Goal: Entertainment & Leisure: Consume media (video, audio)

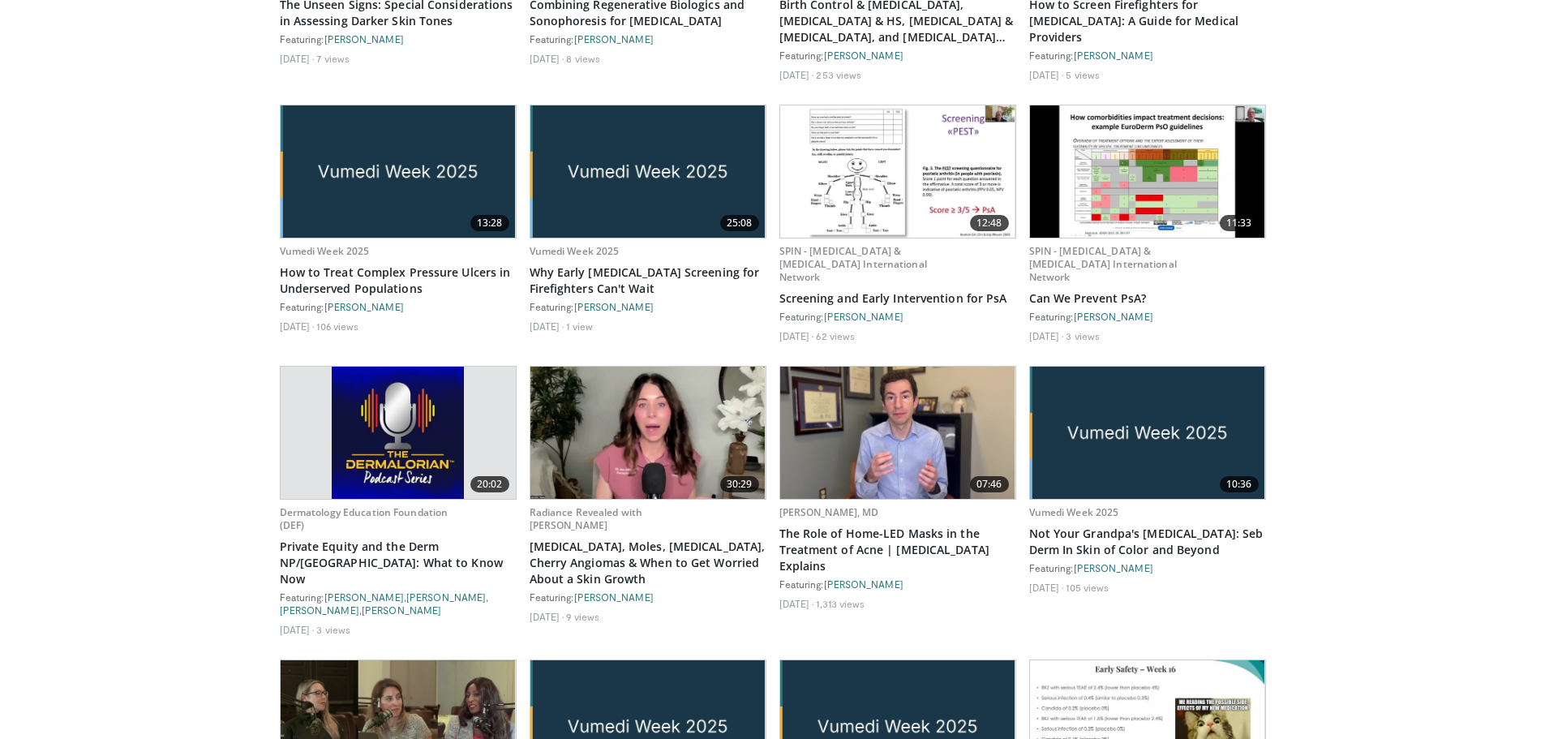
scroll to position [4867, 0]
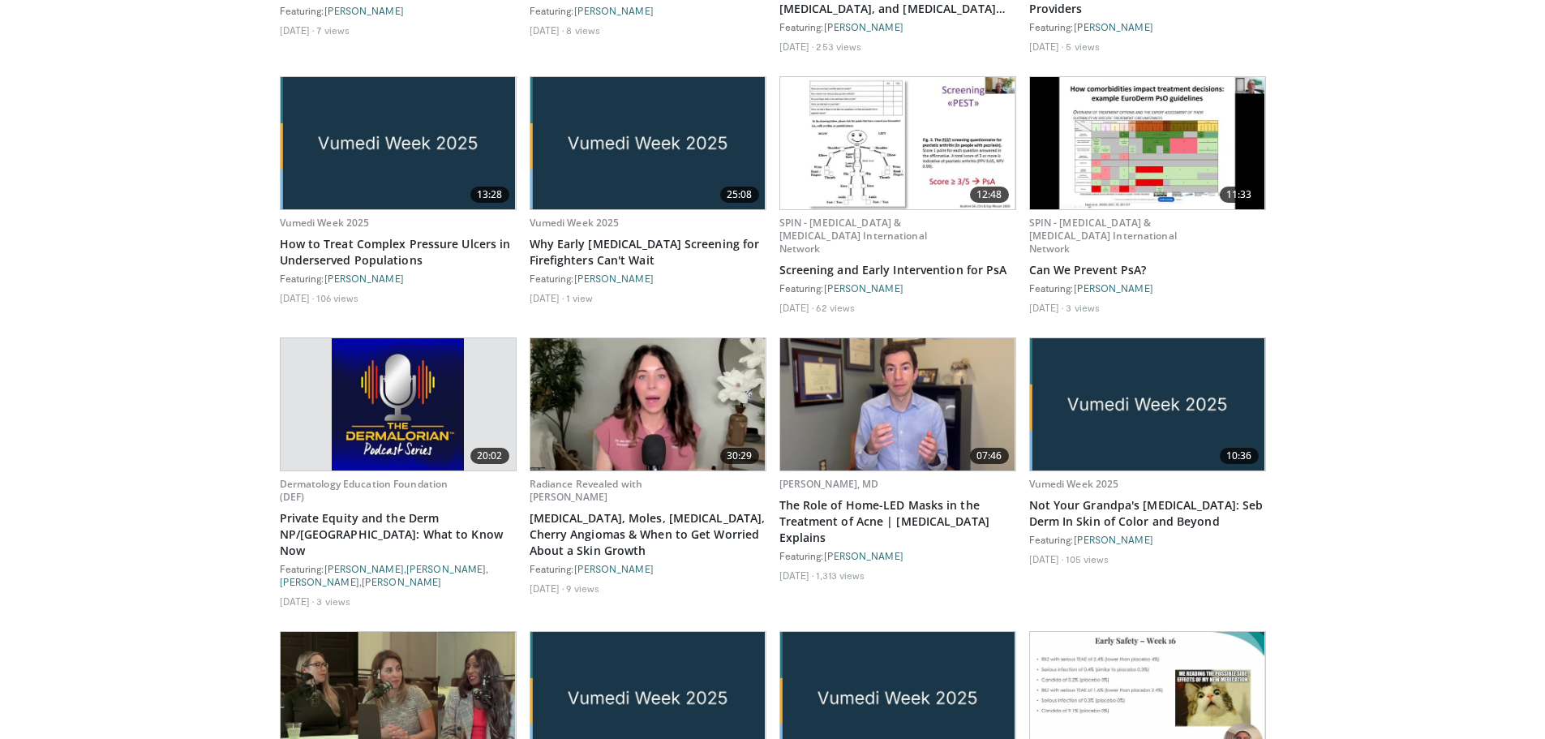
click at [849, 549] on div "Featuring: John Barbieri" at bounding box center [897, 555] width 237 height 13
click at [853, 550] on link "[PERSON_NAME]" at bounding box center [863, 555] width 79 height 11
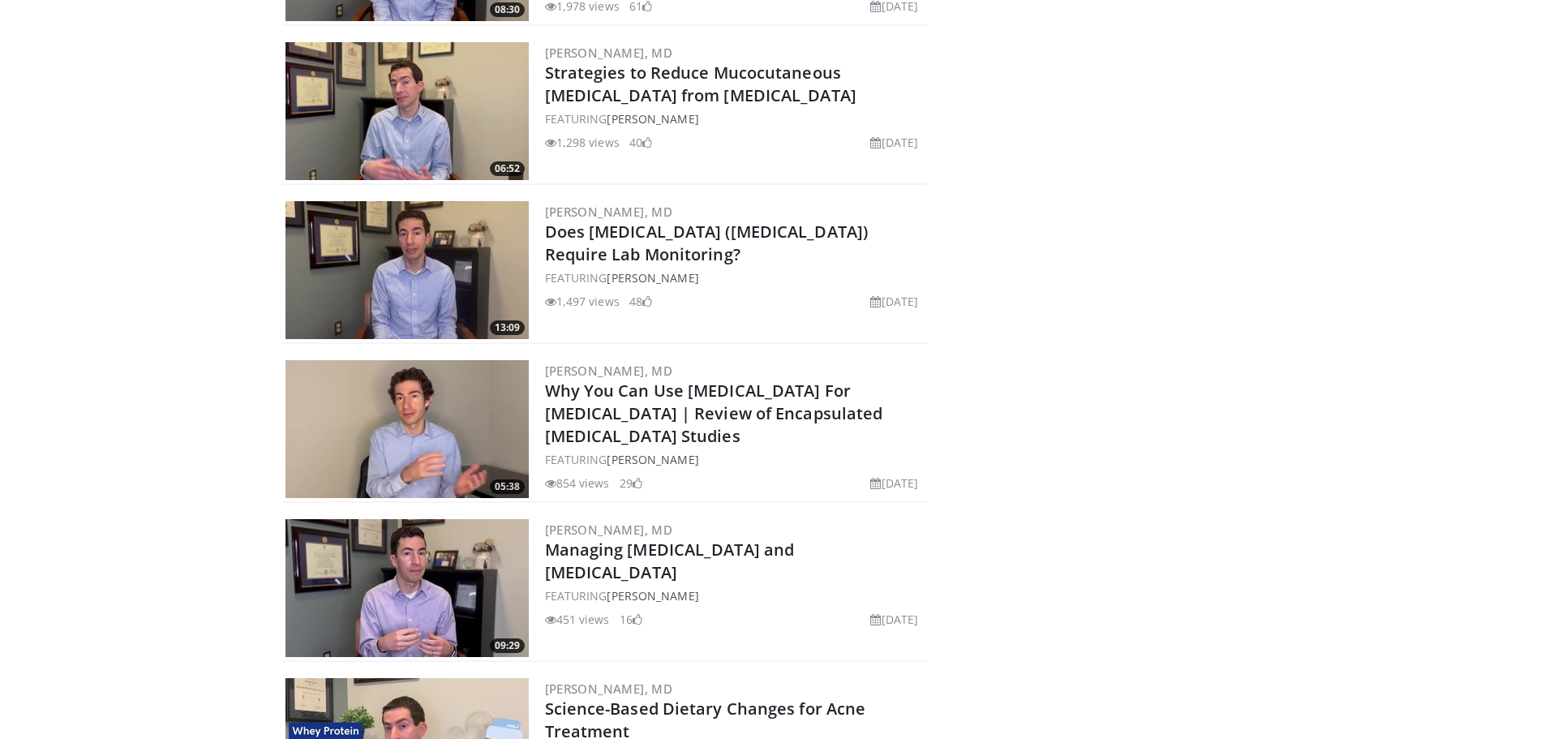
scroll to position [3001, 0]
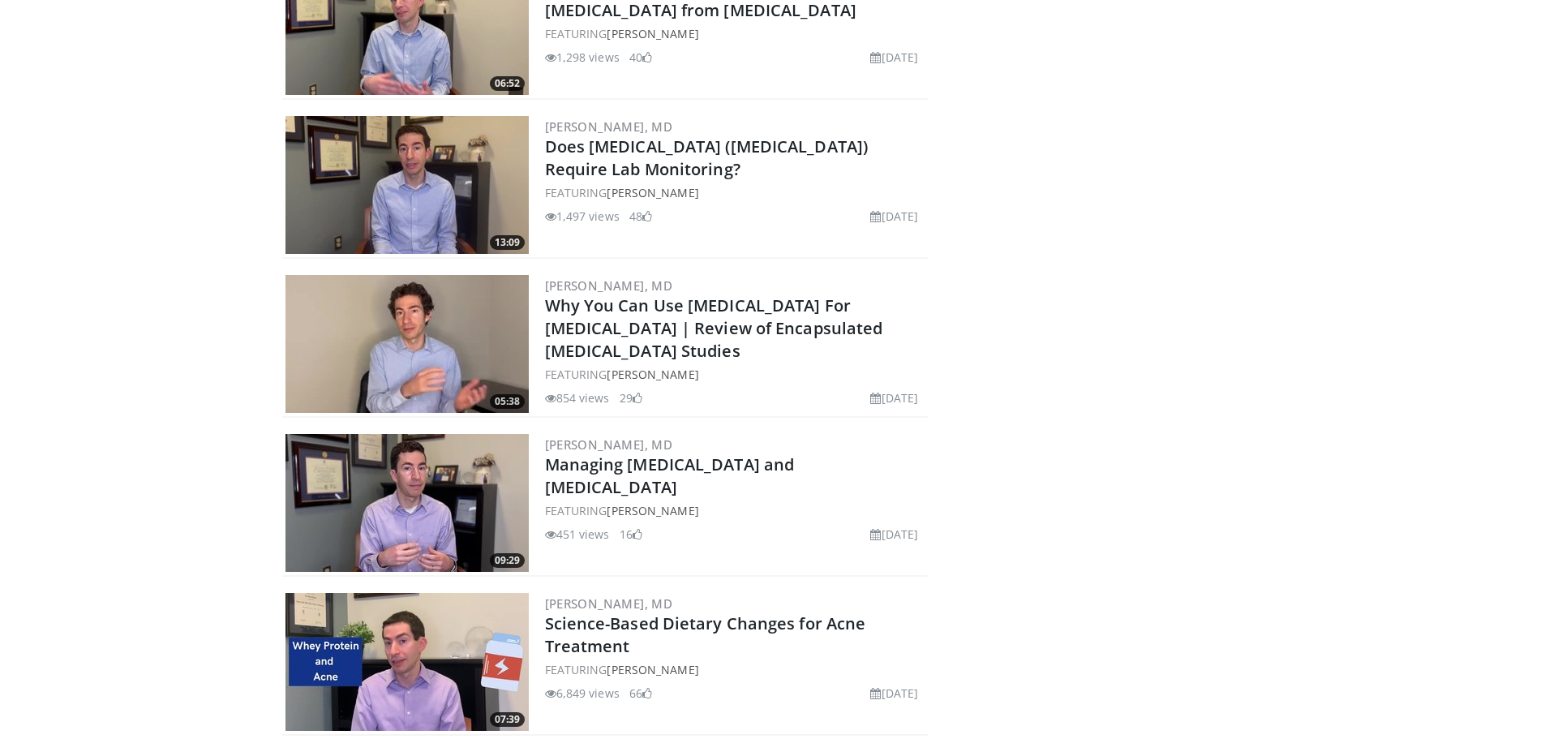
click at [392, 498] on img at bounding box center [407, 503] width 243 height 138
click at [582, 470] on link "Managing [MEDICAL_DATA] and [MEDICAL_DATA]" at bounding box center [670, 475] width 250 height 45
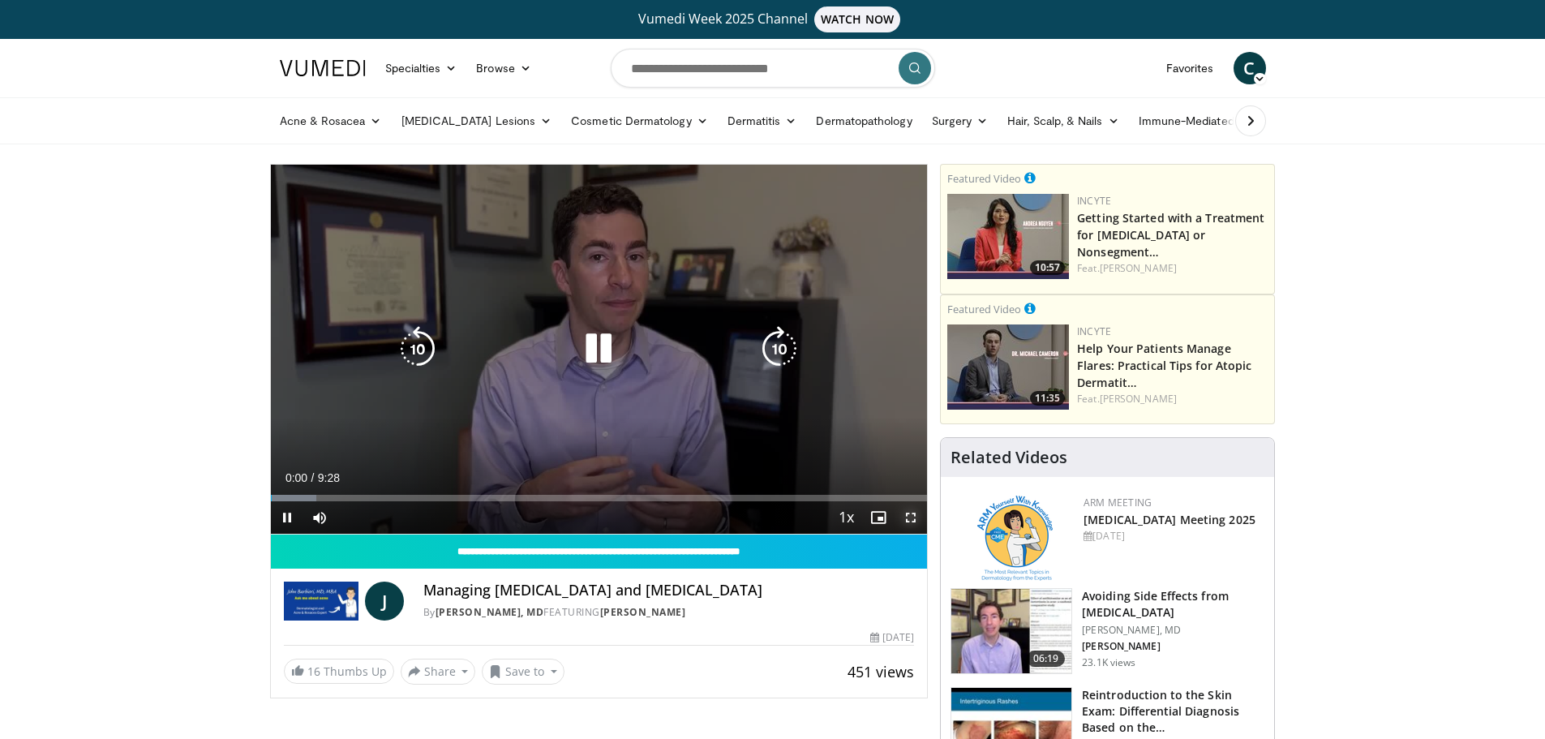
drag, startPoint x: 911, startPoint y: 518, endPoint x: 910, endPoint y: 616, distance: 98.2
click at [910, 518] on span "Video Player" at bounding box center [911, 517] width 32 height 32
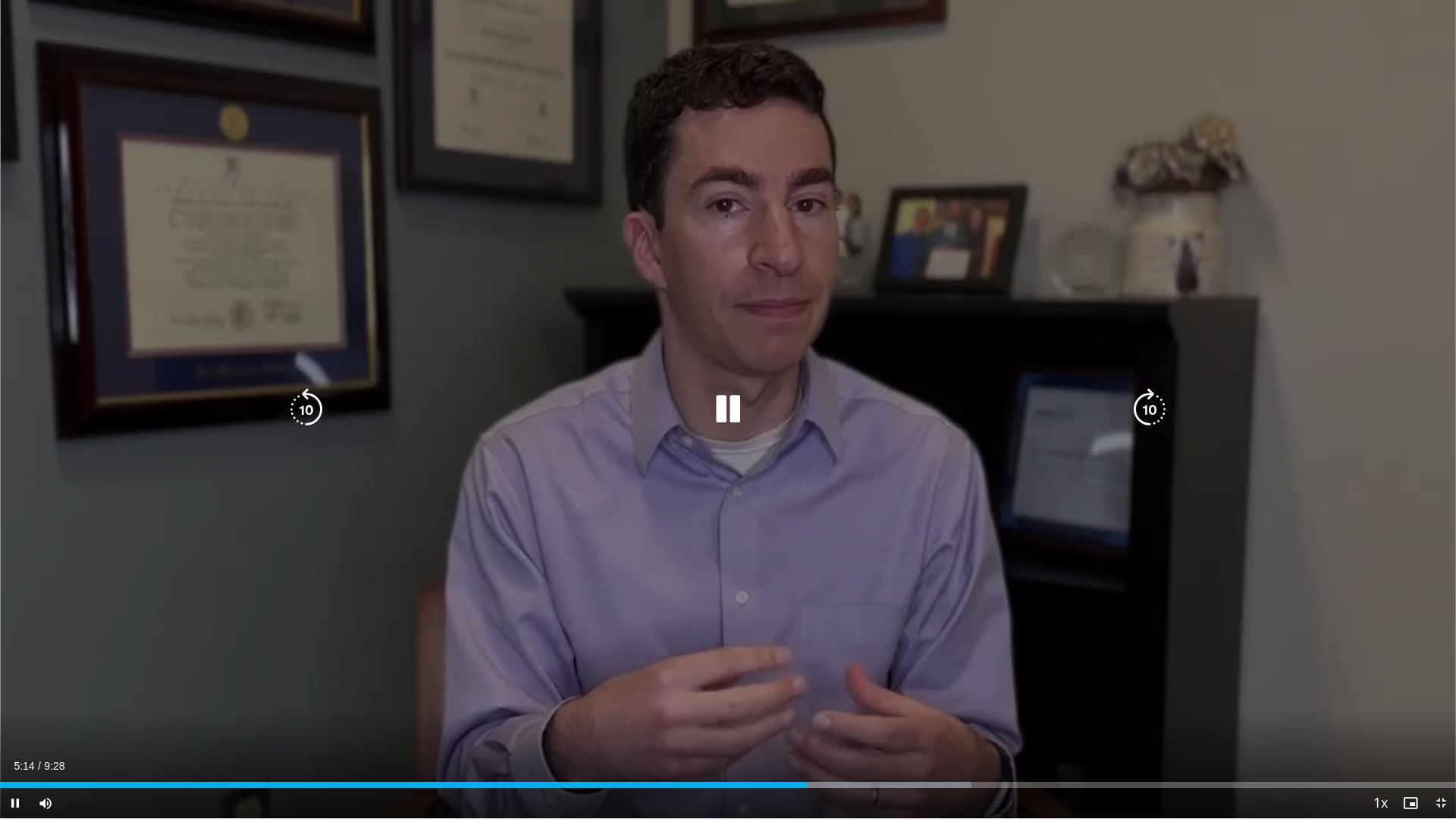
click at [725, 403] on icon "Video Player" at bounding box center [728, 409] width 42 height 42
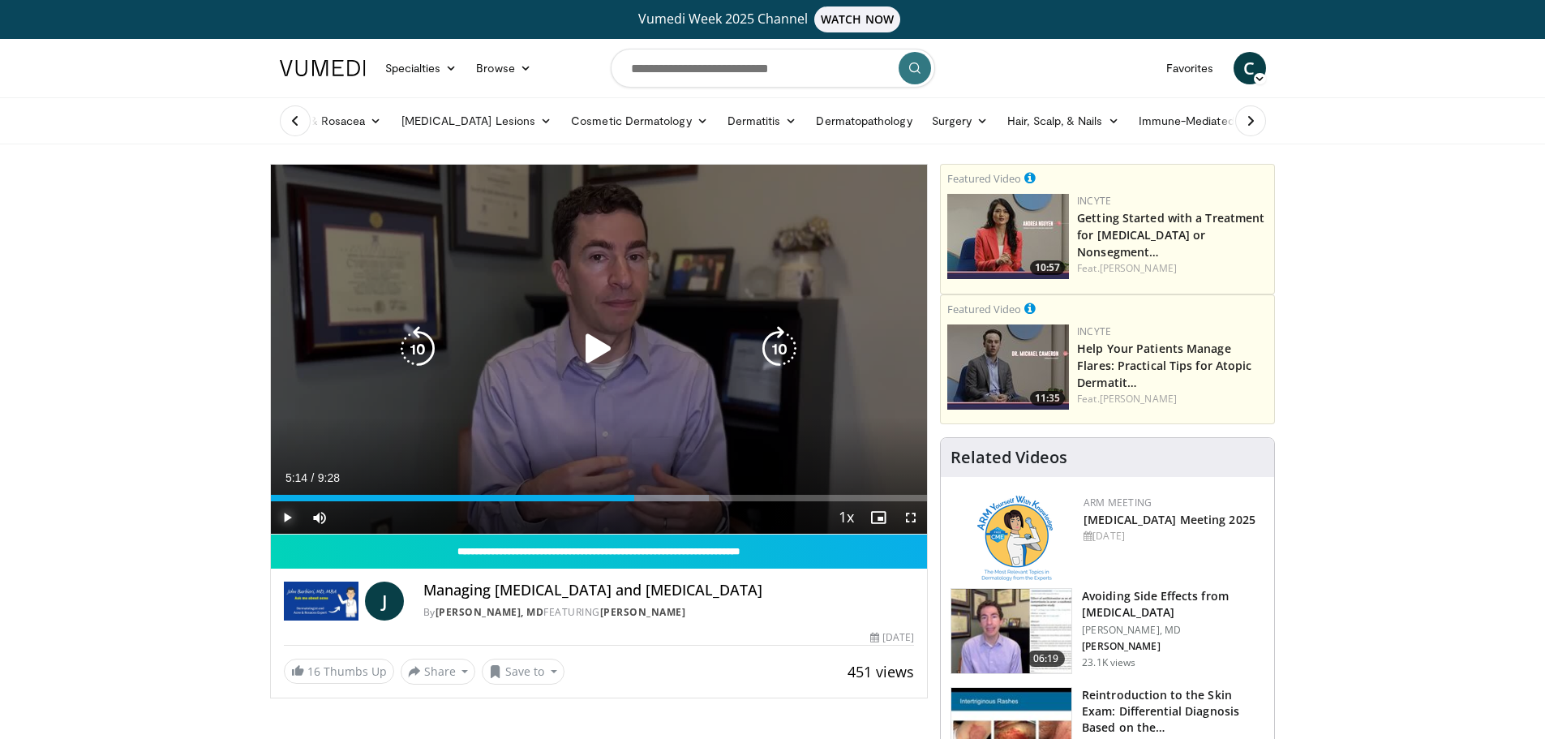
drag, startPoint x: 279, startPoint y: 517, endPoint x: 294, endPoint y: 515, distance: 14.7
click at [279, 517] on span "Video Player" at bounding box center [287, 517] width 32 height 32
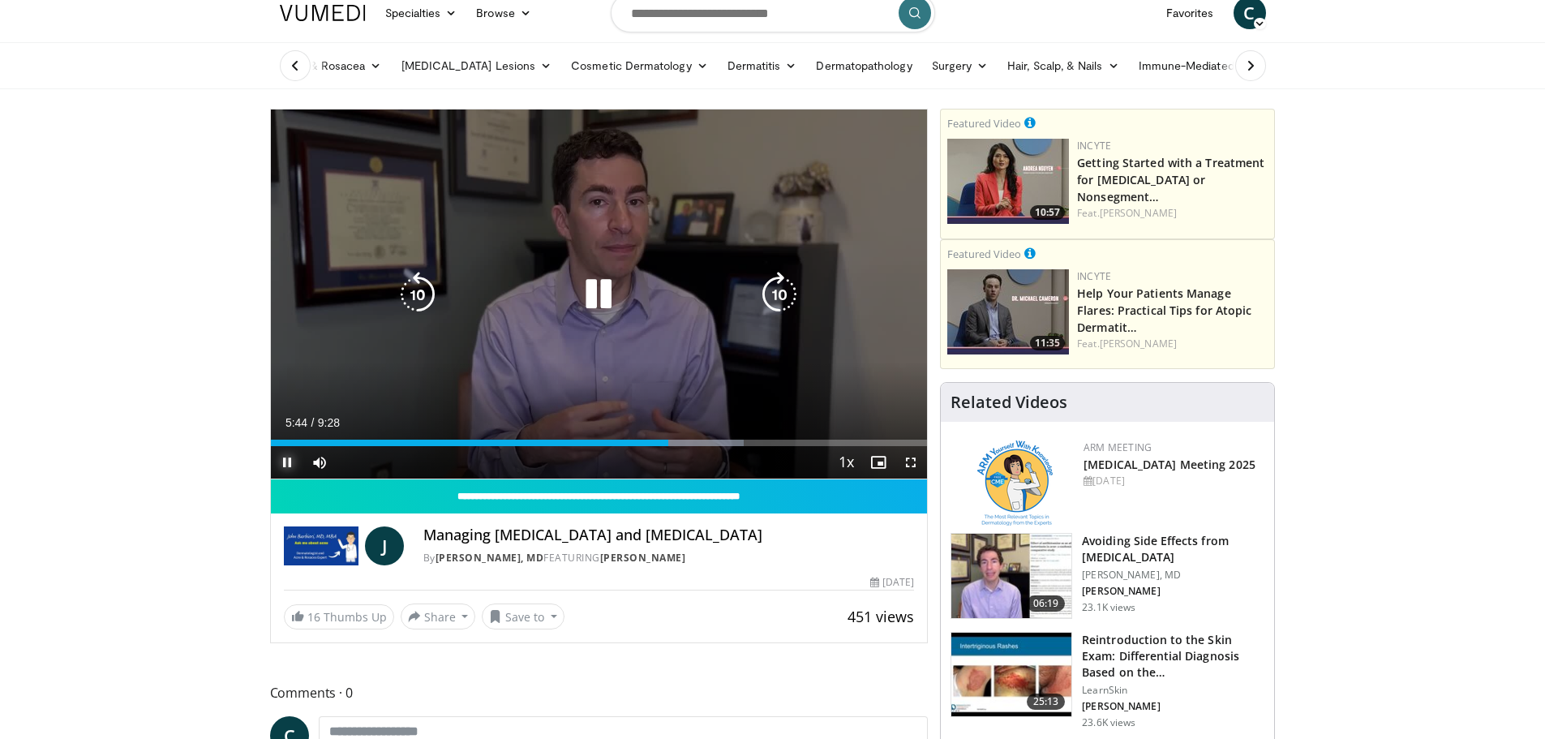
scroll to position [81, 0]
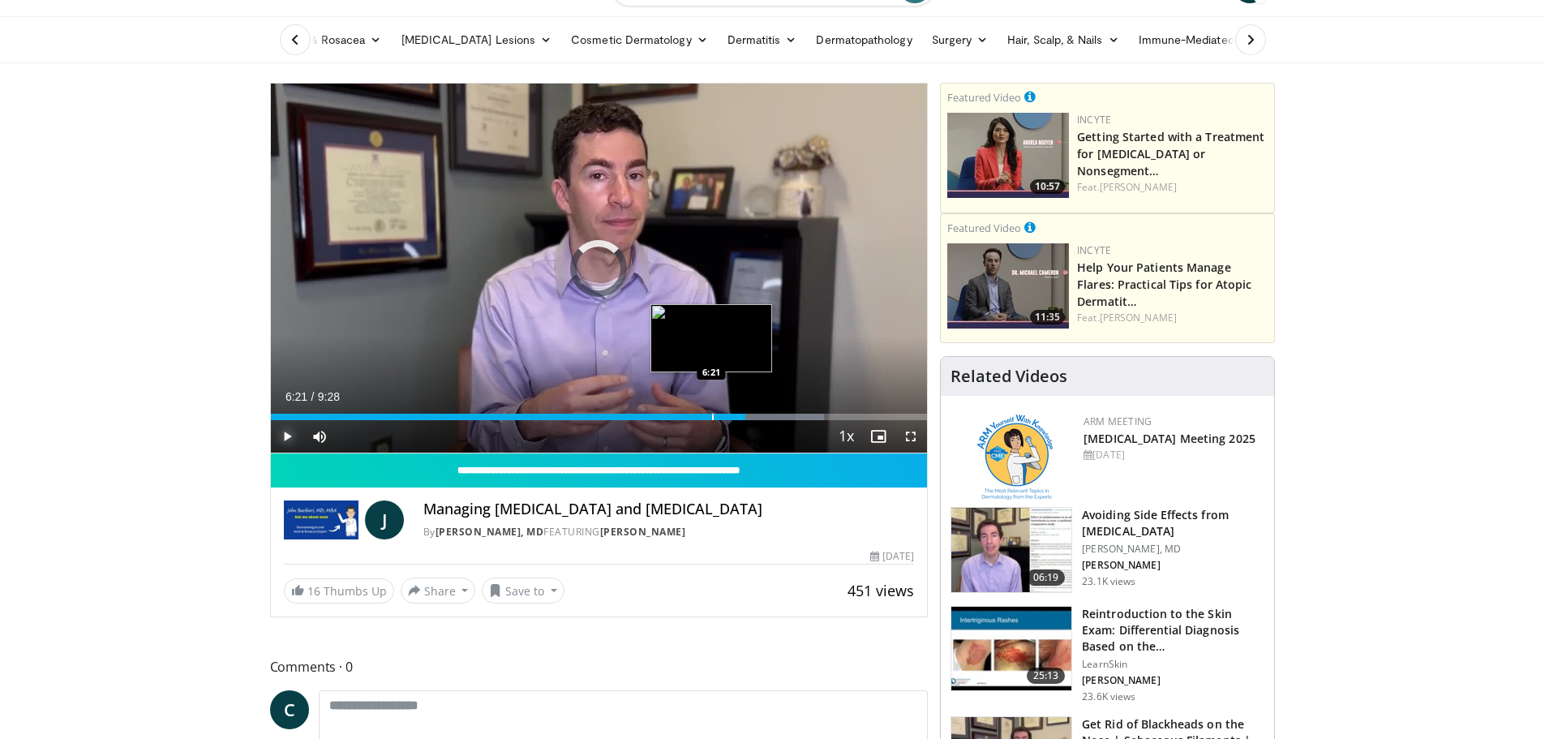
click at [712, 415] on div "Progress Bar" at bounding box center [713, 417] width 2 height 6
click at [707, 416] on div "Progress Bar" at bounding box center [708, 417] width 2 height 6
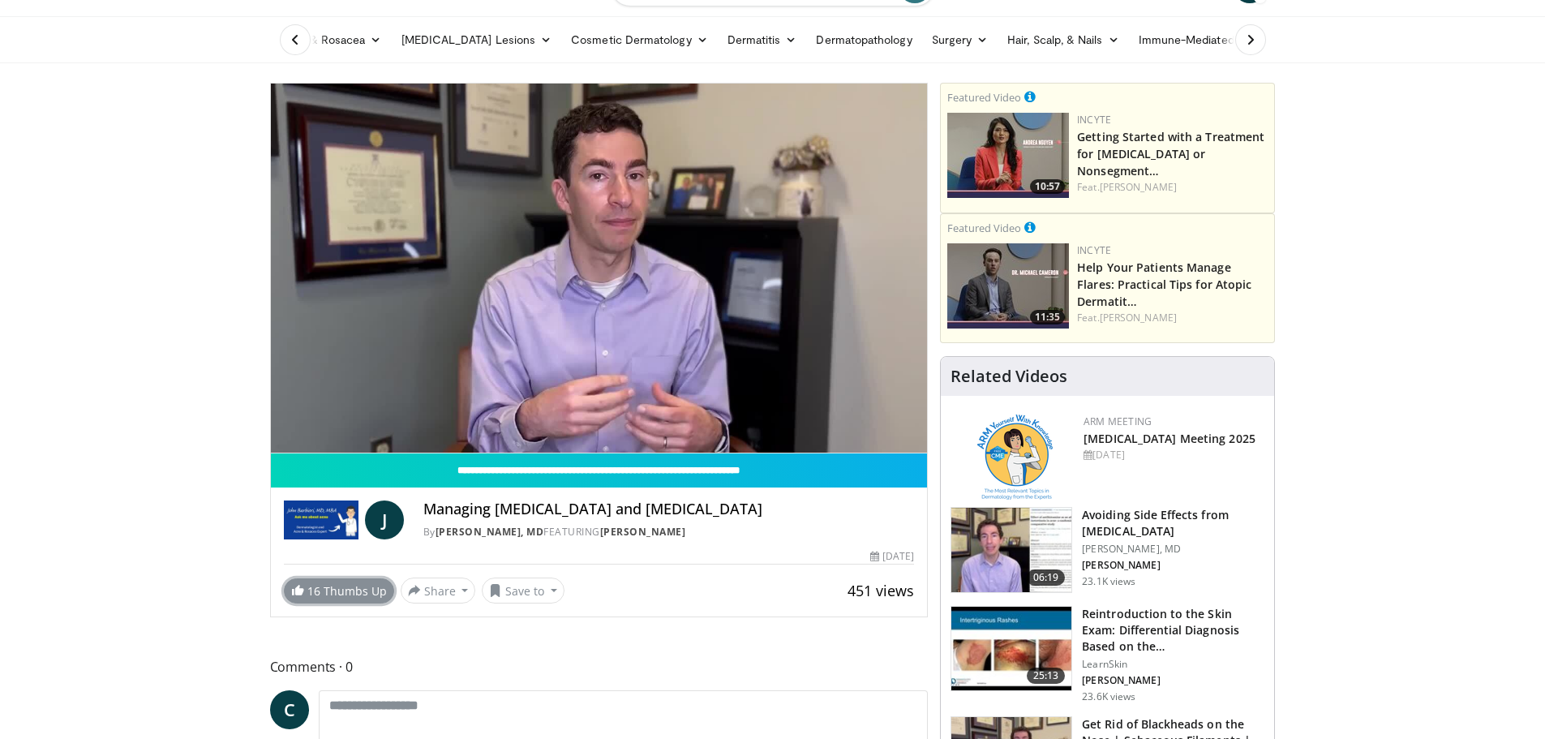
click at [311, 591] on span "16" at bounding box center [313, 590] width 13 height 15
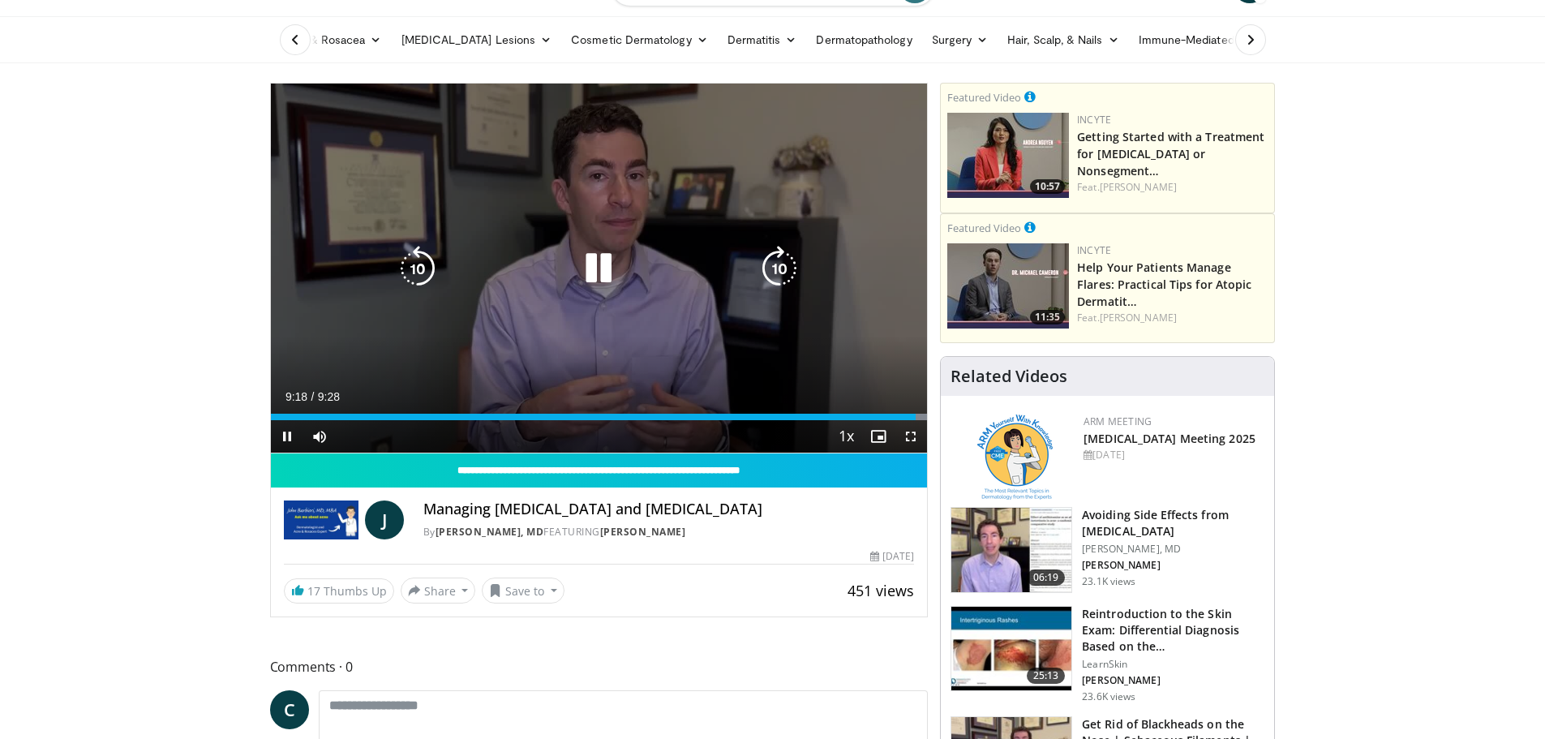
click at [604, 264] on icon "Video Player" at bounding box center [598, 268] width 45 height 45
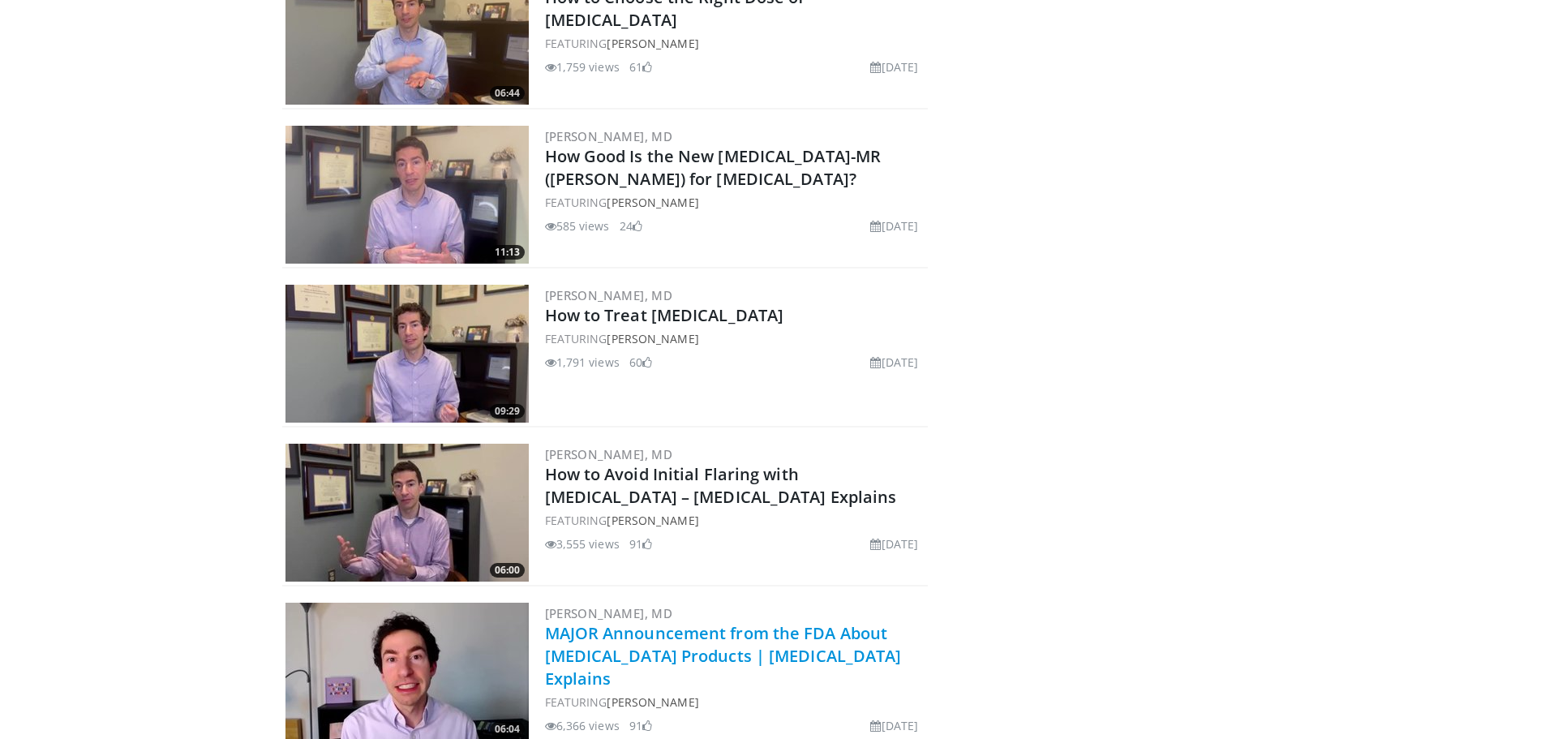
scroll to position [1947, 0]
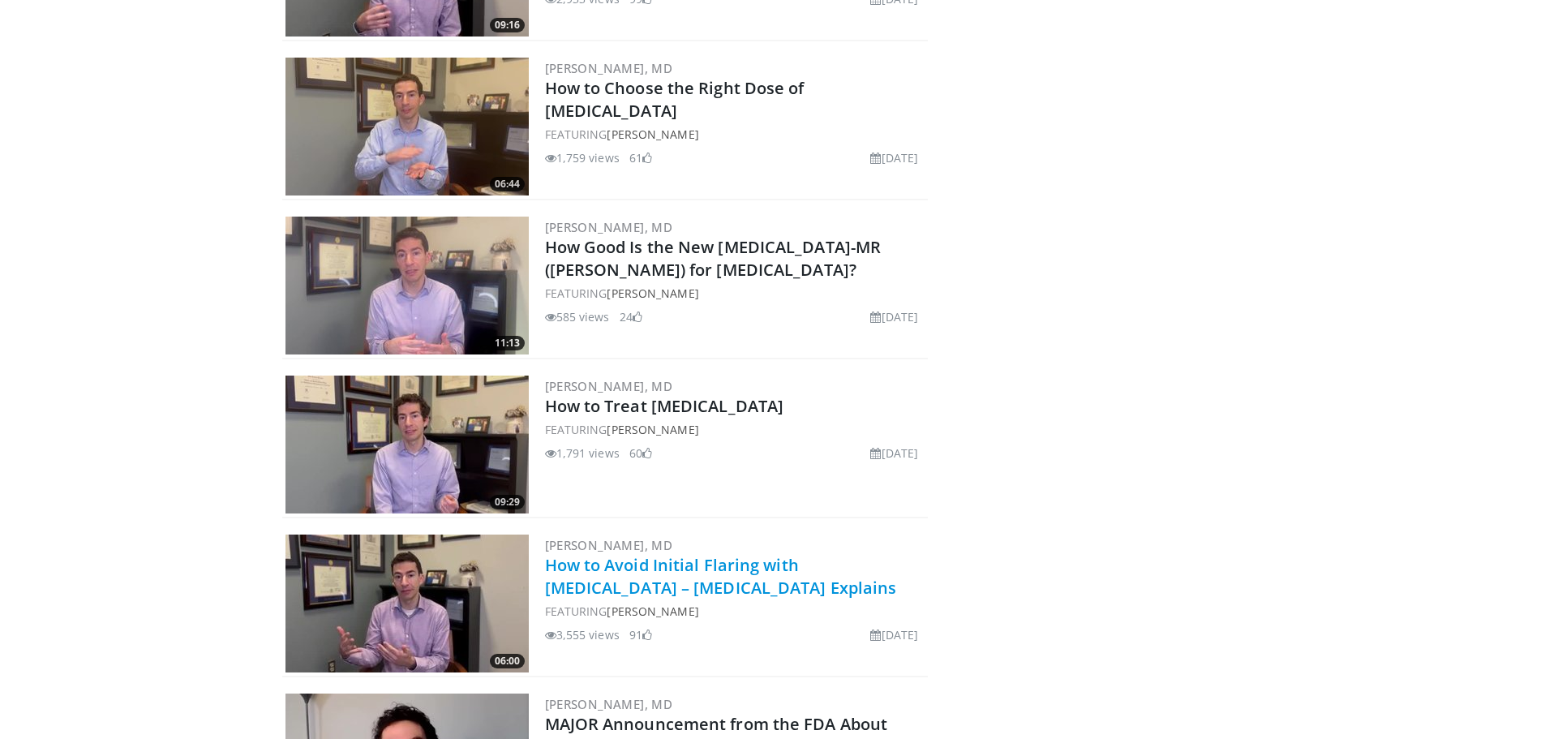
click at [715, 564] on link "How to Avoid Initial Flaring with Isotretinoin – Dermatologist Explains" at bounding box center [721, 576] width 352 height 45
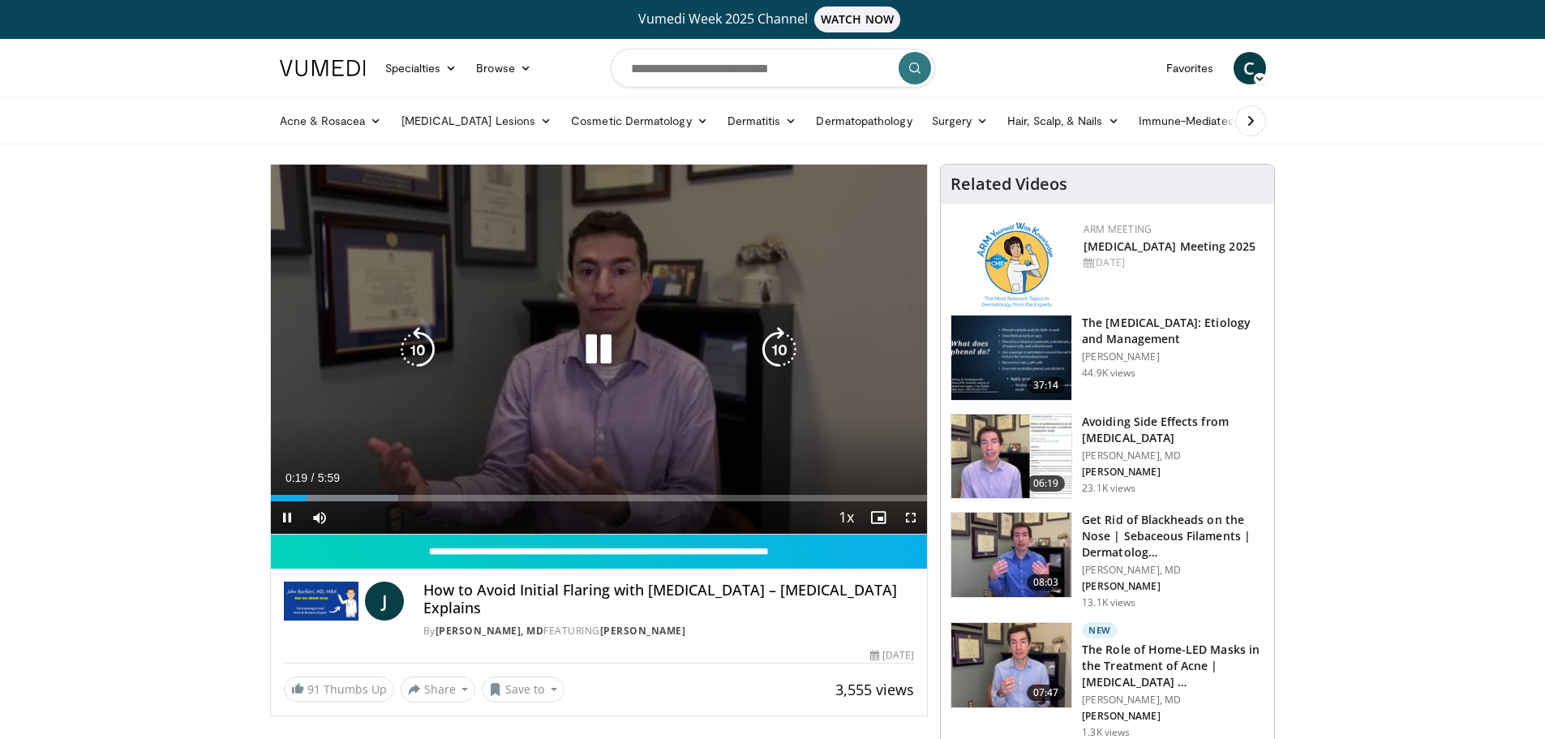
click at [599, 344] on icon "Video Player" at bounding box center [598, 349] width 45 height 45
